Goal: Task Accomplishment & Management: Manage account settings

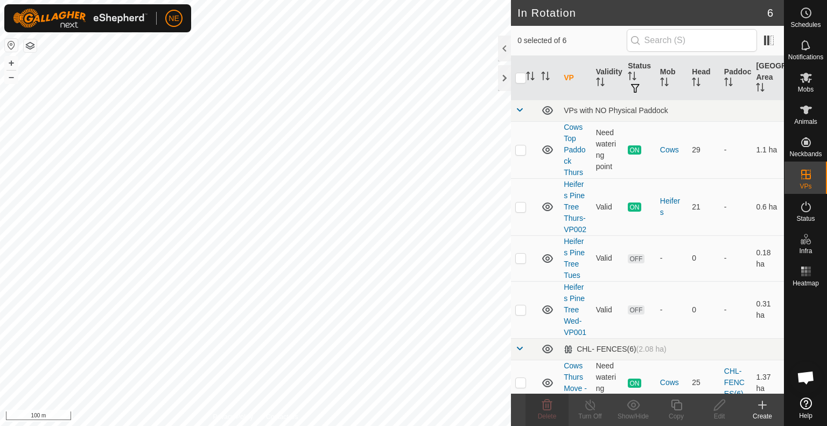
scroll to position [135, 0]
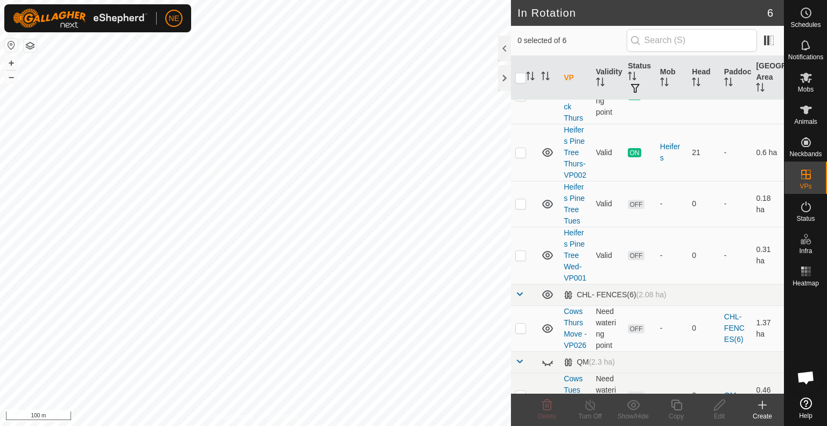
scroll to position [65, 0]
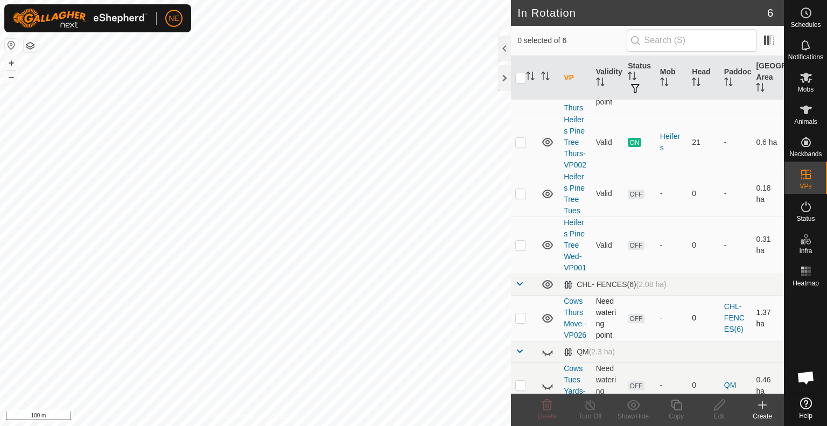
click at [521, 322] on p-checkbox at bounding box center [520, 317] width 11 height 9
click at [551, 415] on span "Delete" at bounding box center [547, 417] width 19 height 8
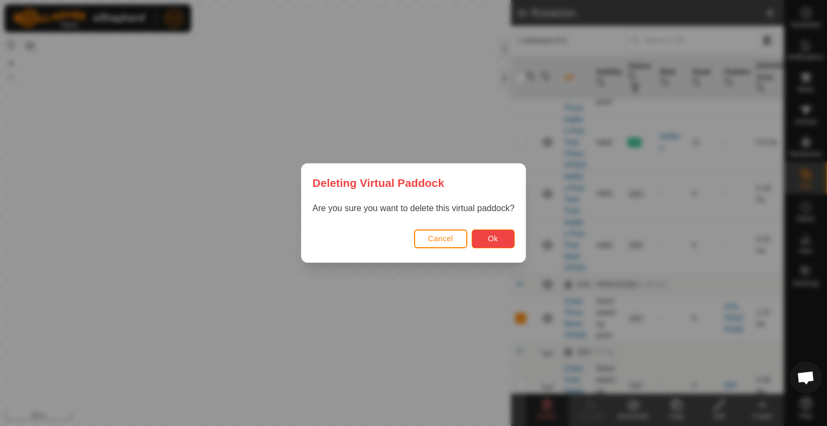
click at [493, 237] on span "Ok" at bounding box center [493, 238] width 10 height 9
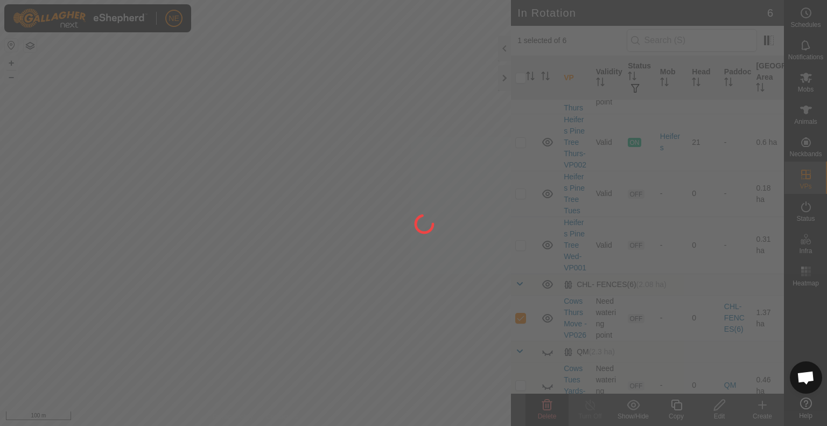
checkbox input "false"
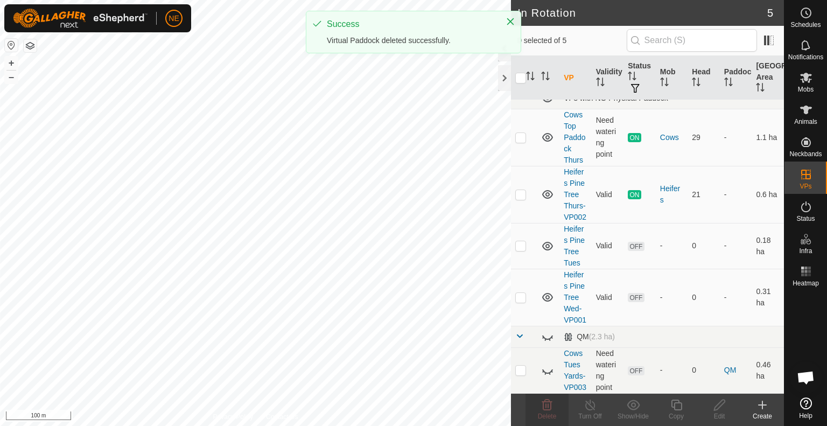
scroll to position [45, 0]
